Goal: Task Accomplishment & Management: Manage account settings

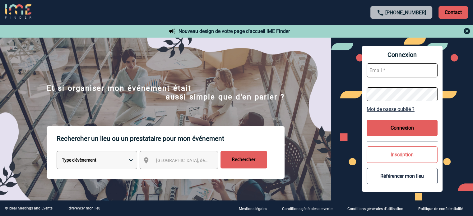
type input "[EMAIL_ADDRESS][DOMAIN_NAME]"
click at [390, 126] on button "Connexion" at bounding box center [401, 128] width 71 height 16
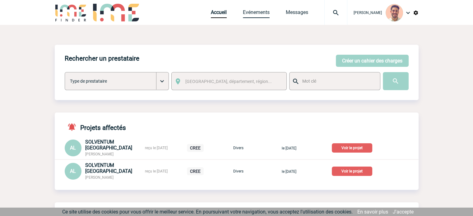
click at [257, 14] on link "Evénements" at bounding box center [256, 13] width 27 height 9
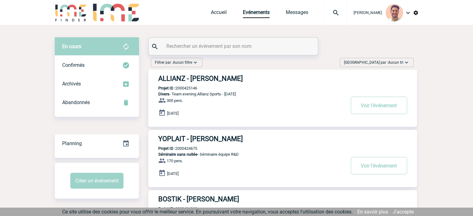
click at [180, 48] on input "text" at bounding box center [234, 46] width 138 height 9
paste input "2000425085"
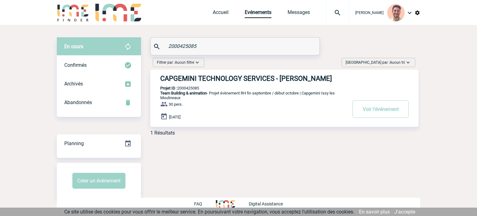
type input "2000425085"
click at [236, 78] on h3 "CAPGEMINI TECHNOLOGY SERVICES - Estelle LETOREY" at bounding box center [253, 79] width 186 height 8
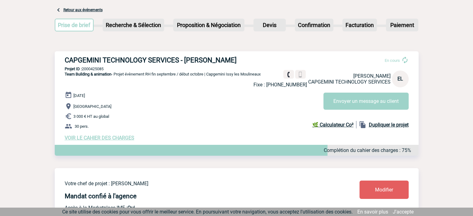
scroll to position [62, 0]
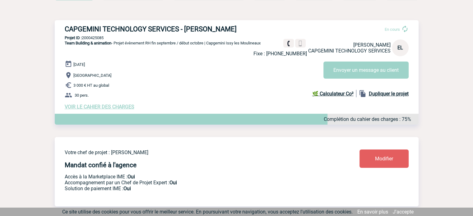
click at [374, 164] on link "Modifier" at bounding box center [383, 158] width 49 height 18
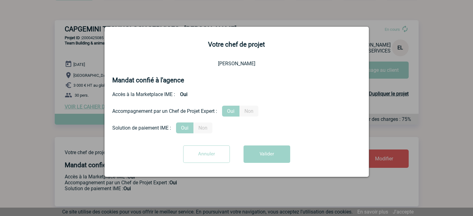
click at [196, 159] on input "Annuler" at bounding box center [206, 153] width 47 height 17
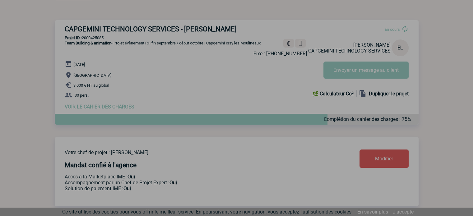
click at [103, 109] on div at bounding box center [236, 108] width 473 height 216
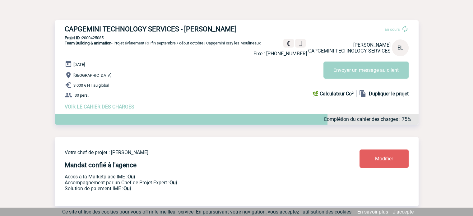
click at [108, 105] on span "VOIR LE CAHIER DES CHARGES" at bounding box center [100, 107] width 70 height 6
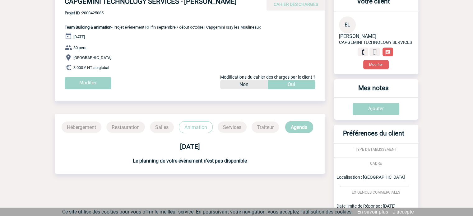
scroll to position [62, 0]
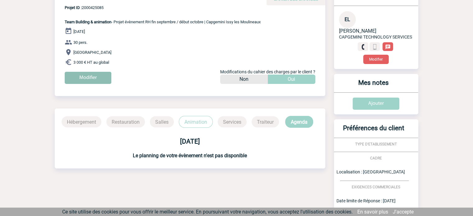
click at [99, 80] on input "Modifier" at bounding box center [88, 78] width 47 height 12
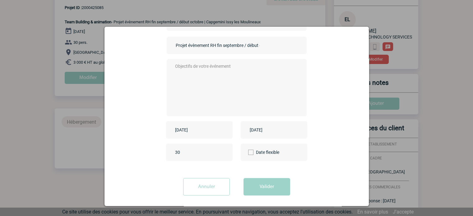
scroll to position [51, 0]
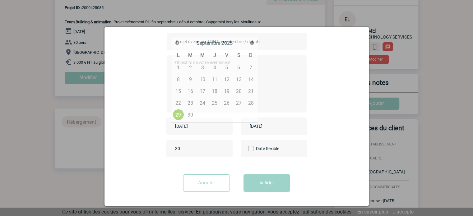
click at [191, 129] on input "[DATE]" at bounding box center [194, 126] width 43 height 8
click at [253, 44] on span "Suivant" at bounding box center [251, 42] width 5 height 5
click at [179, 80] on link "6" at bounding box center [177, 79] width 11 height 11
type input "[DATE]"
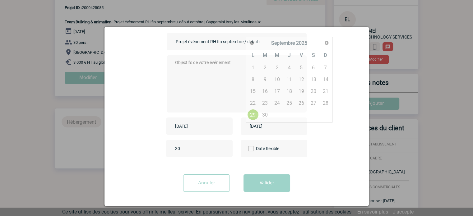
click at [250, 128] on input "[DATE]" at bounding box center [269, 126] width 43 height 8
click at [324, 43] on span "Suivant" at bounding box center [326, 42] width 5 height 5
click at [264, 79] on link "7" at bounding box center [264, 79] width 11 height 11
type input "[DATE]"
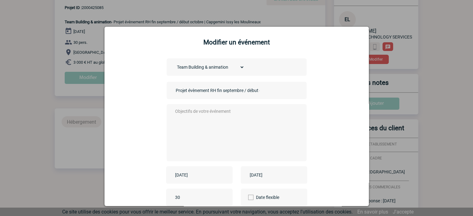
scroll to position [0, 0]
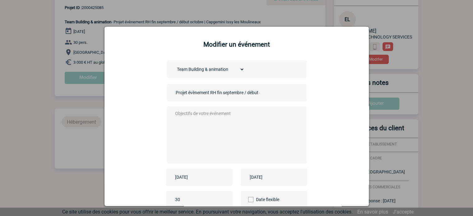
click at [208, 115] on textarea at bounding box center [234, 134] width 123 height 50
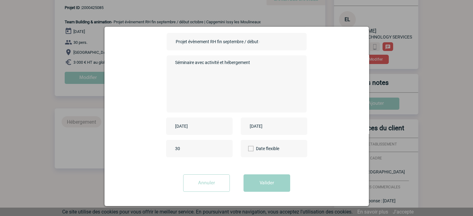
type textarea "Séminaire avec activité et hébergement"
click at [194, 153] on div "30" at bounding box center [199, 148] width 67 height 17
click at [183, 147] on input "30" at bounding box center [202, 149] width 58 height 8
type input "34"
click at [276, 184] on button "Valider" at bounding box center [266, 182] width 47 height 17
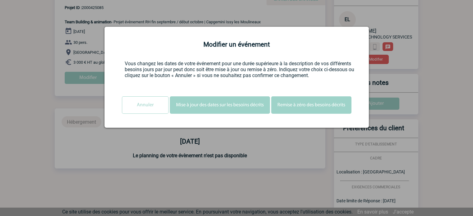
scroll to position [0, 0]
click at [223, 106] on button "Mise à jour des dates sur les besoins décrits" at bounding box center [220, 104] width 100 height 17
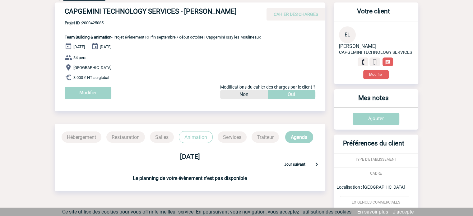
scroll to position [62, 0]
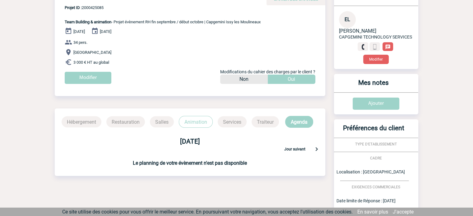
click at [251, 44] on p "34 pers." at bounding box center [195, 42] width 260 height 7
